Goal: Task Accomplishment & Management: Manage account settings

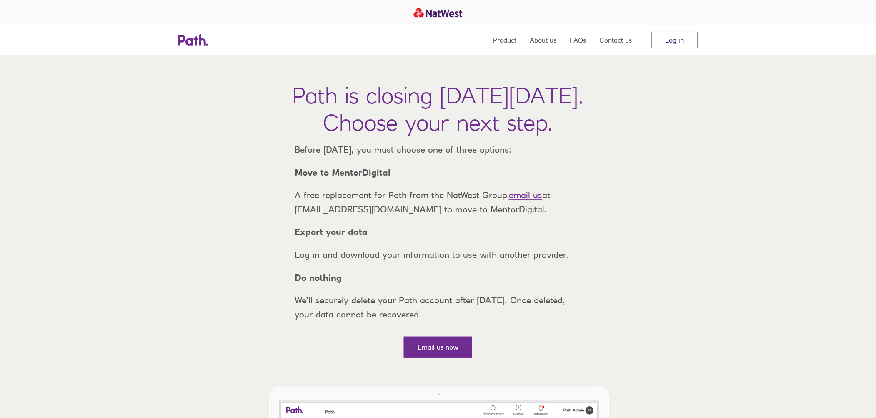
click at [687, 39] on link "Log in" at bounding box center [675, 40] width 46 height 17
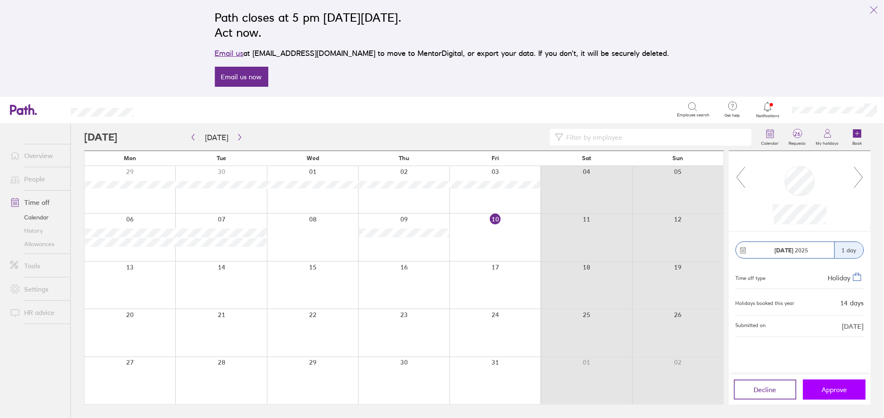
click at [842, 389] on span "Approve" at bounding box center [834, 390] width 25 height 8
click at [769, 109] on icon at bounding box center [768, 107] width 10 height 10
